Goal: Find specific page/section: Find specific page/section

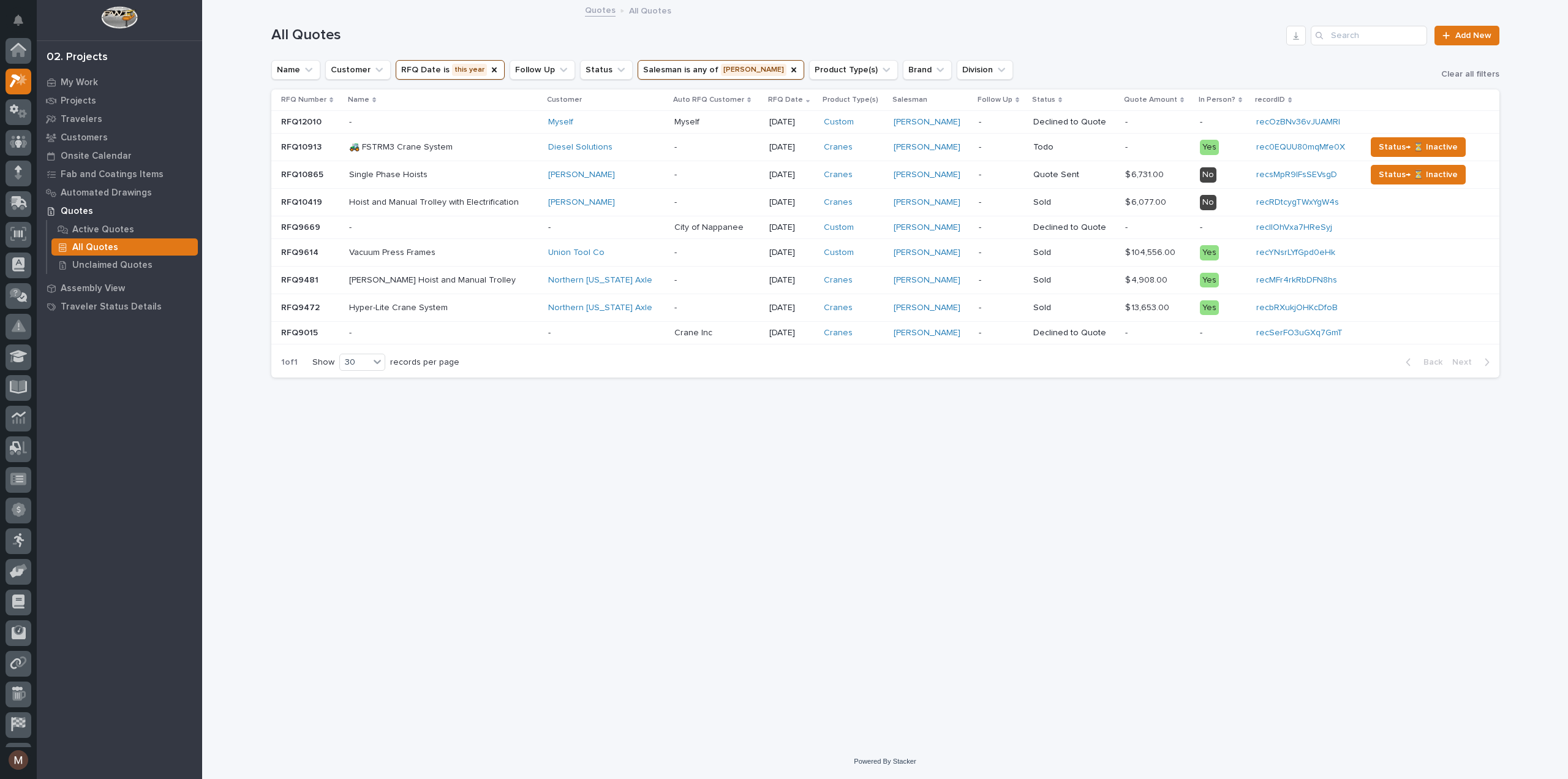
scroll to position [31, 0]
click at [792, 73] on icon "Salesman" at bounding box center [794, 70] width 5 height 5
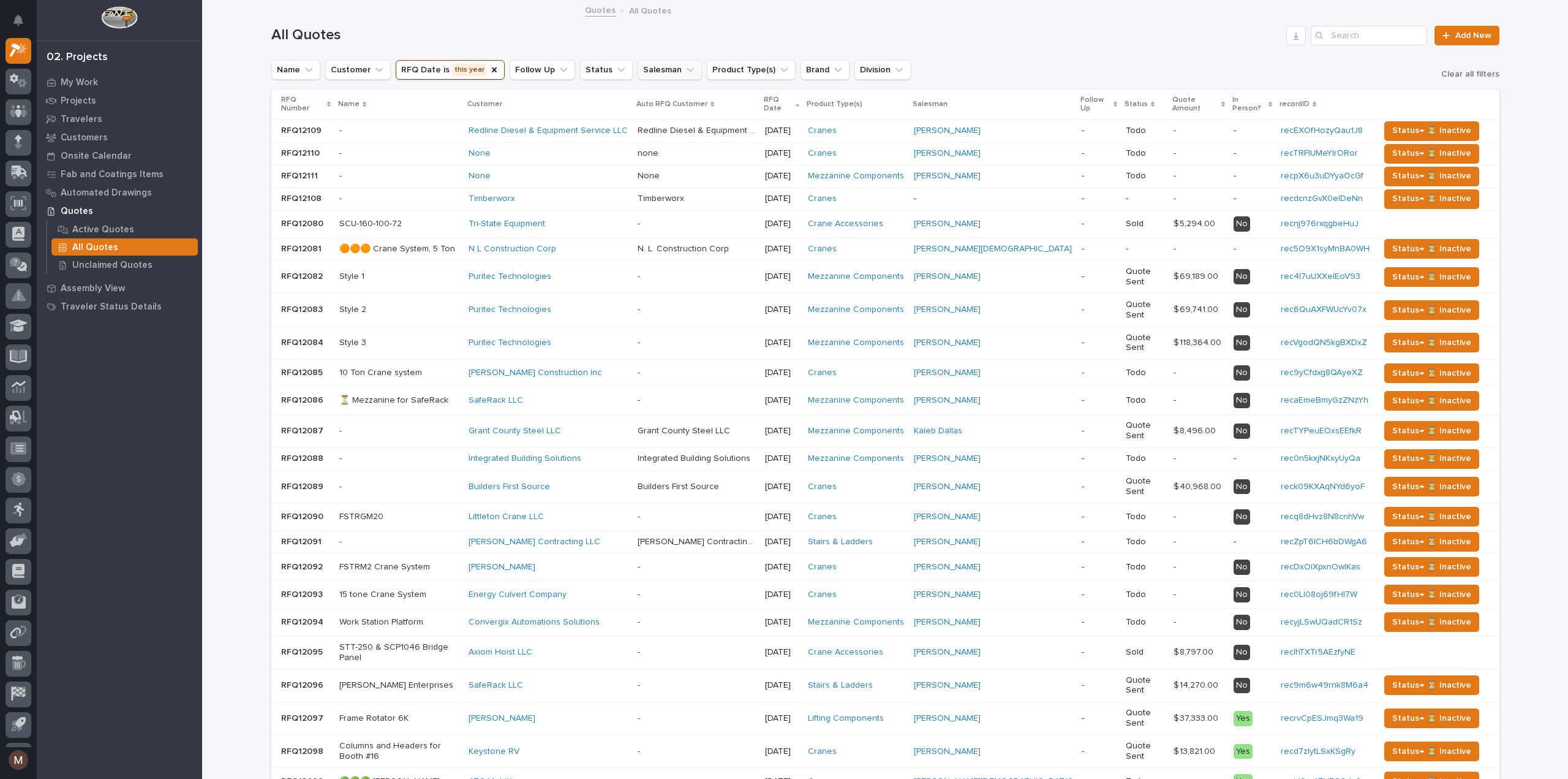
click at [684, 71] on icon "Salesman" at bounding box center [690, 70] width 12 height 12
type input "[PERSON_NAME]"
click at [671, 150] on p "[PERSON_NAME] [PERSON_NAME]" at bounding box center [710, 149] width 140 height 8
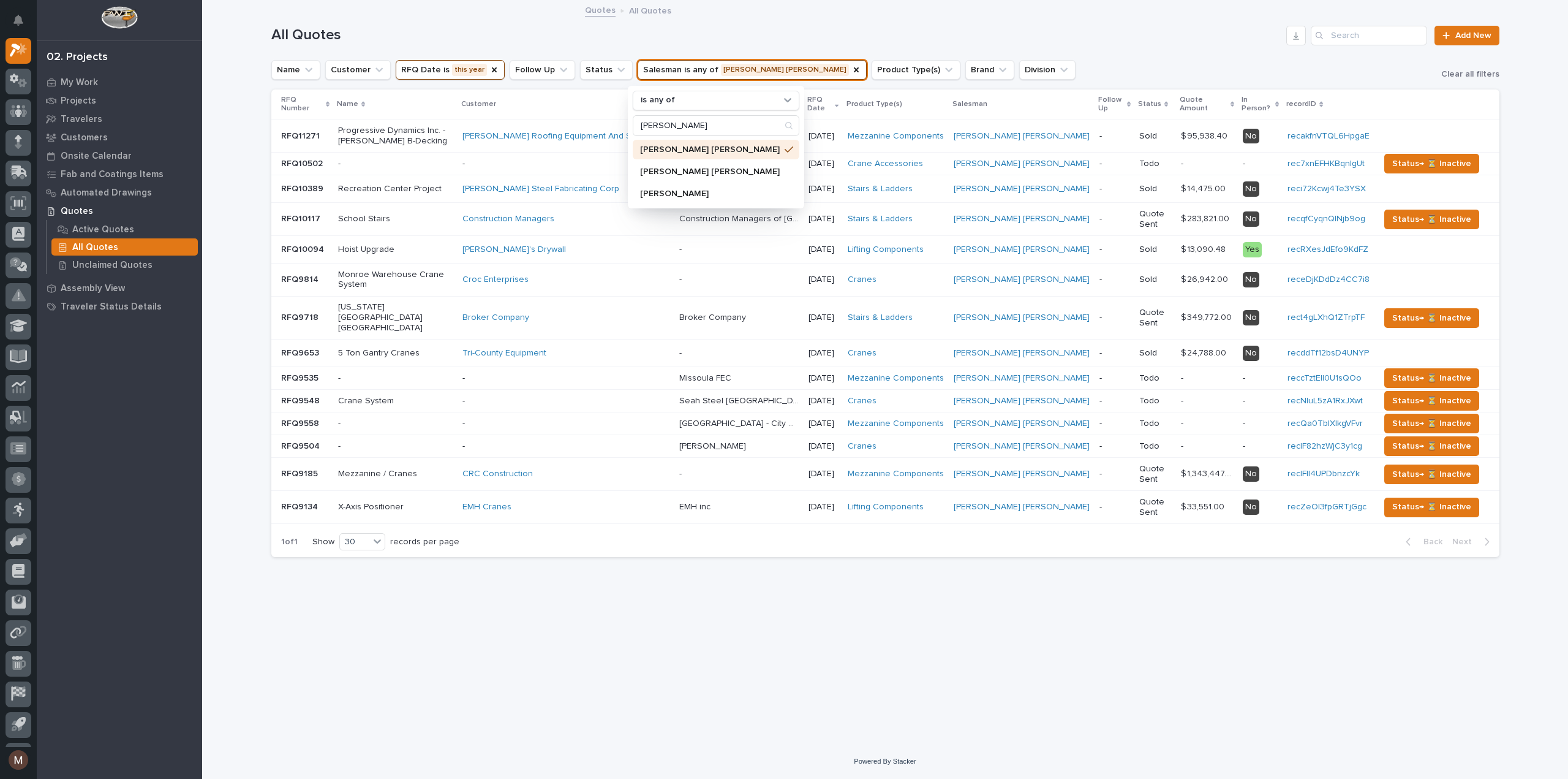
click at [1075, 48] on div "All Quotes Add New" at bounding box center [885, 31] width 1228 height 59
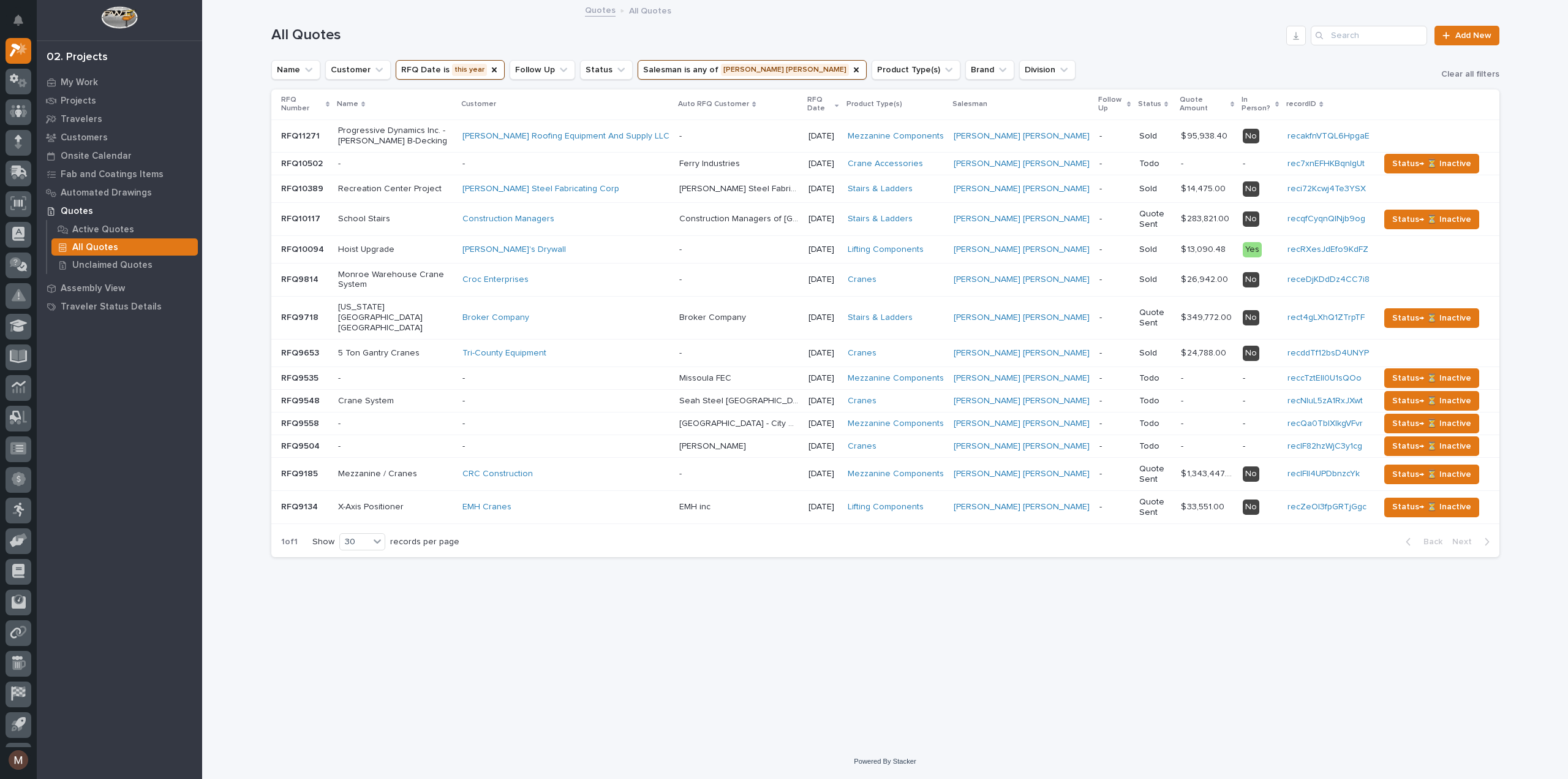
click at [1004, 581] on div "Loading... Saving… Loading... Saving… All Quotes Add New Name Customer RFQ Date…" at bounding box center [885, 357] width 1241 height 712
click at [557, 72] on icon "Follow Up" at bounding box center [563, 70] width 12 height 12
click at [511, 9] on div "Quotes All Quotes" at bounding box center [885, 11] width 1366 height 17
click at [763, 709] on div "Loading... Saving… Loading... Saving… All Quotes Add New Name Customer RFQ Date…" at bounding box center [885, 357] width 1241 height 712
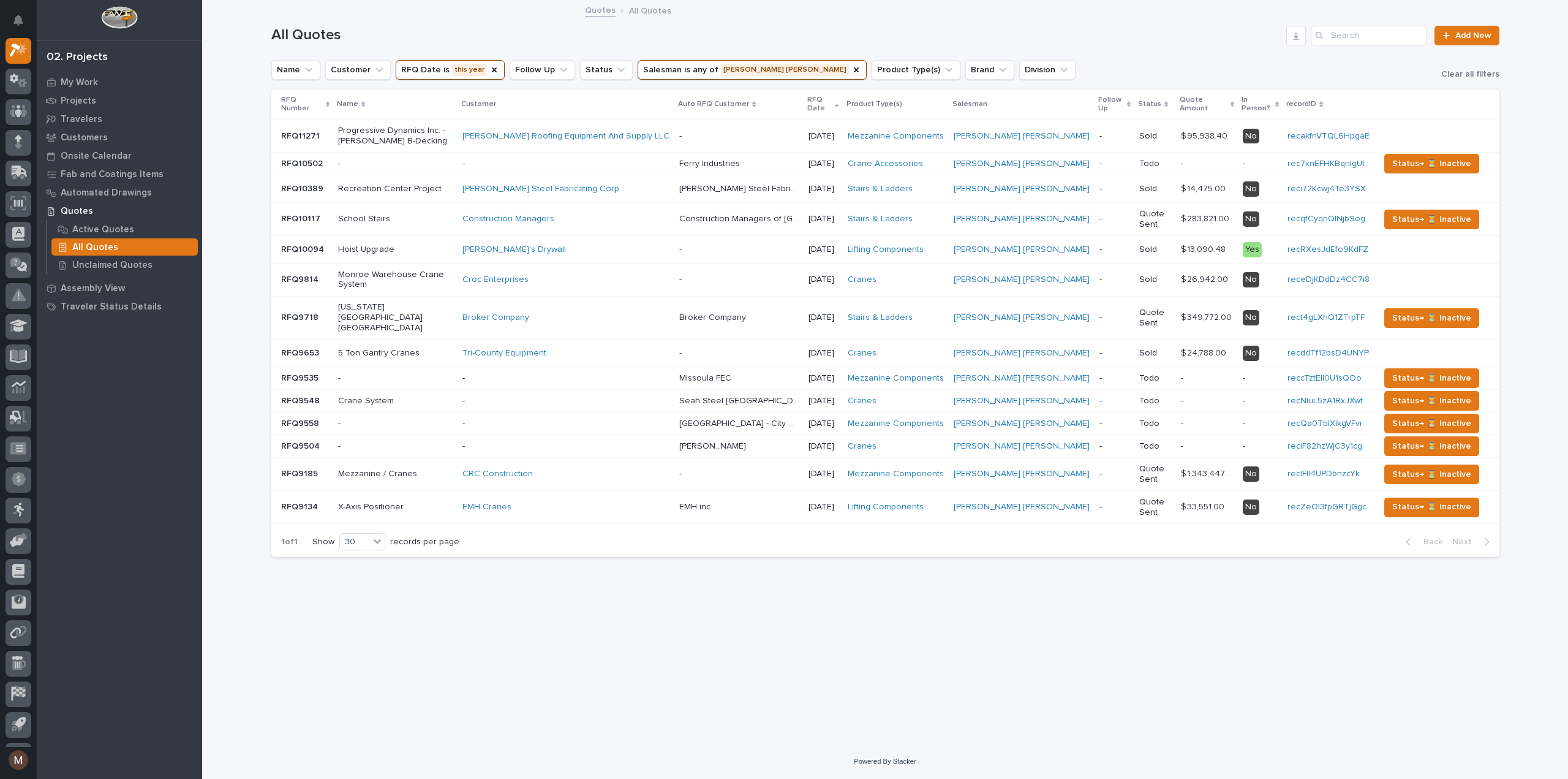
click at [559, 643] on div "Loading... Saving… Loading... Saving… All Quotes Add New Name Customer RFQ Date…" at bounding box center [885, 357] width 1241 height 712
